Goal: Navigation & Orientation: Go to known website

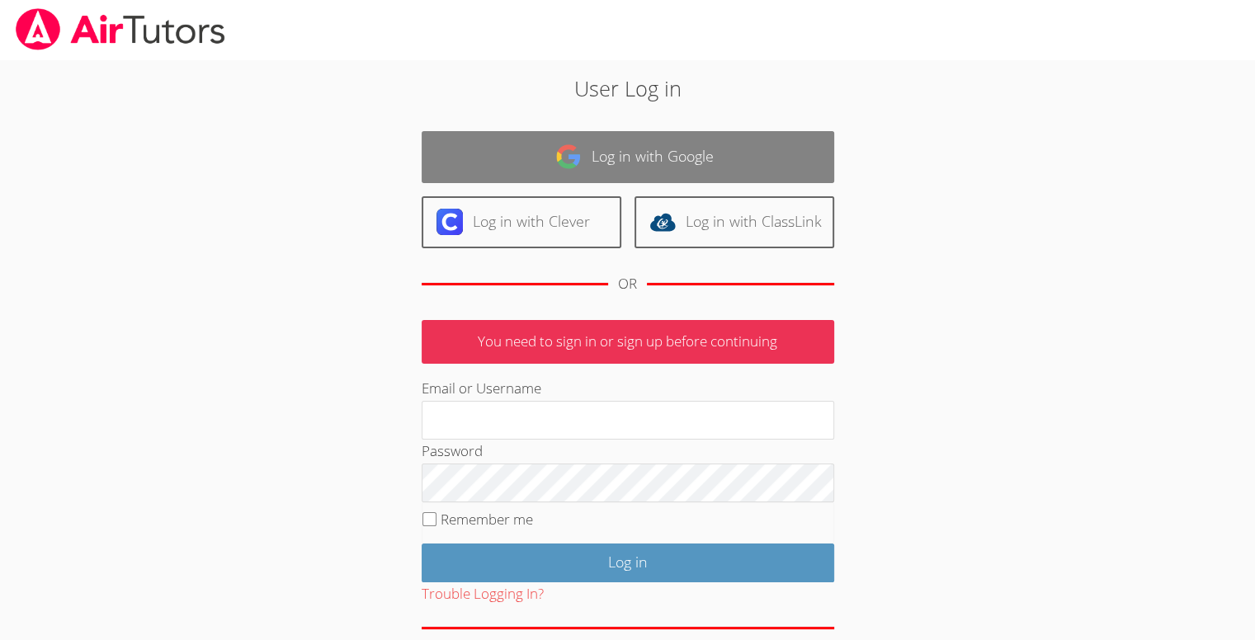
click at [495, 167] on link "Log in with Google" at bounding box center [627, 157] width 412 height 52
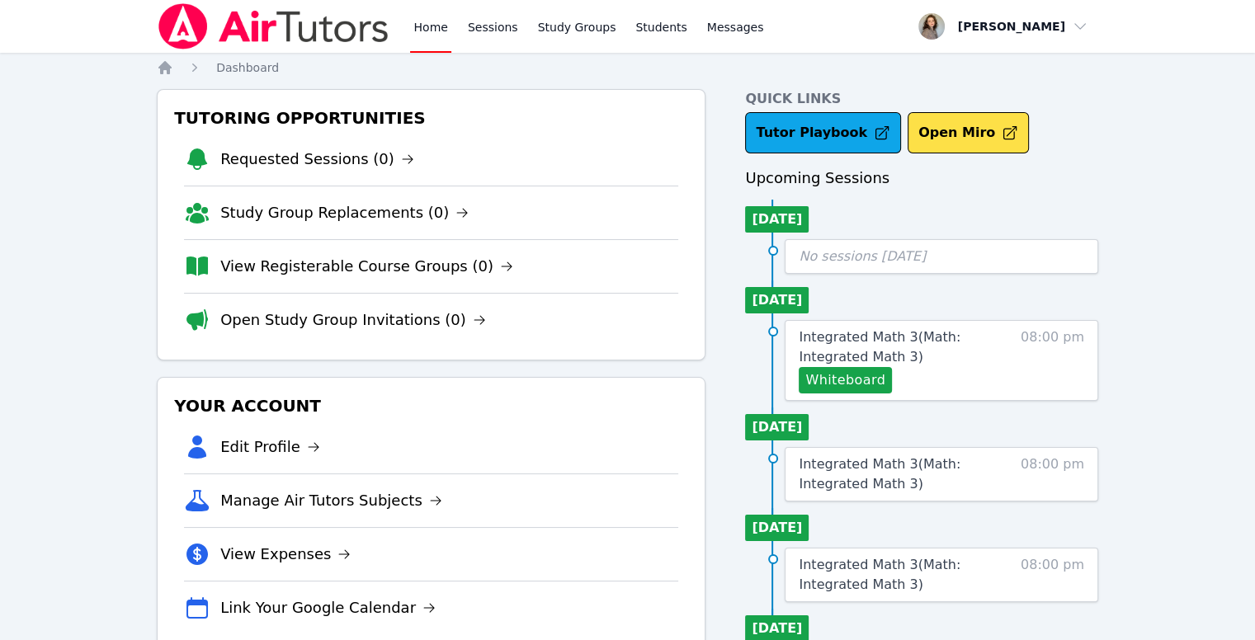
click at [440, 28] on link "Home" at bounding box center [430, 26] width 40 height 53
